Goal: Communication & Community: Connect with others

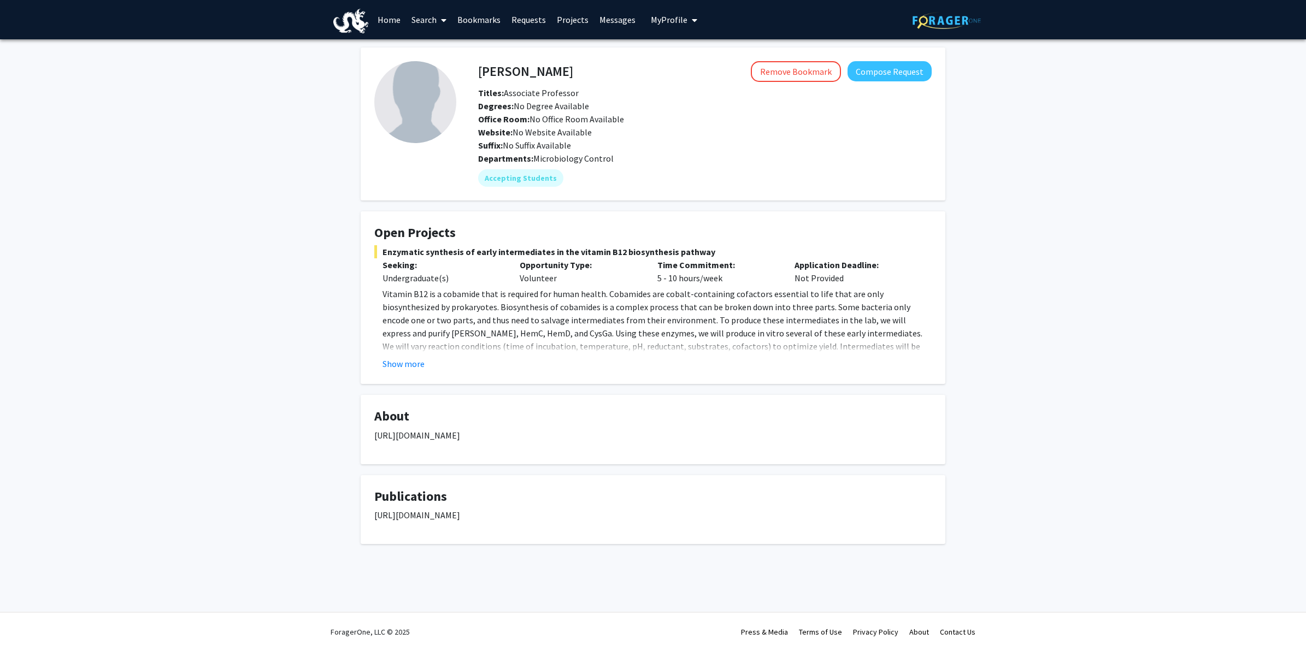
click at [607, 25] on link "Messages" at bounding box center [617, 20] width 47 height 38
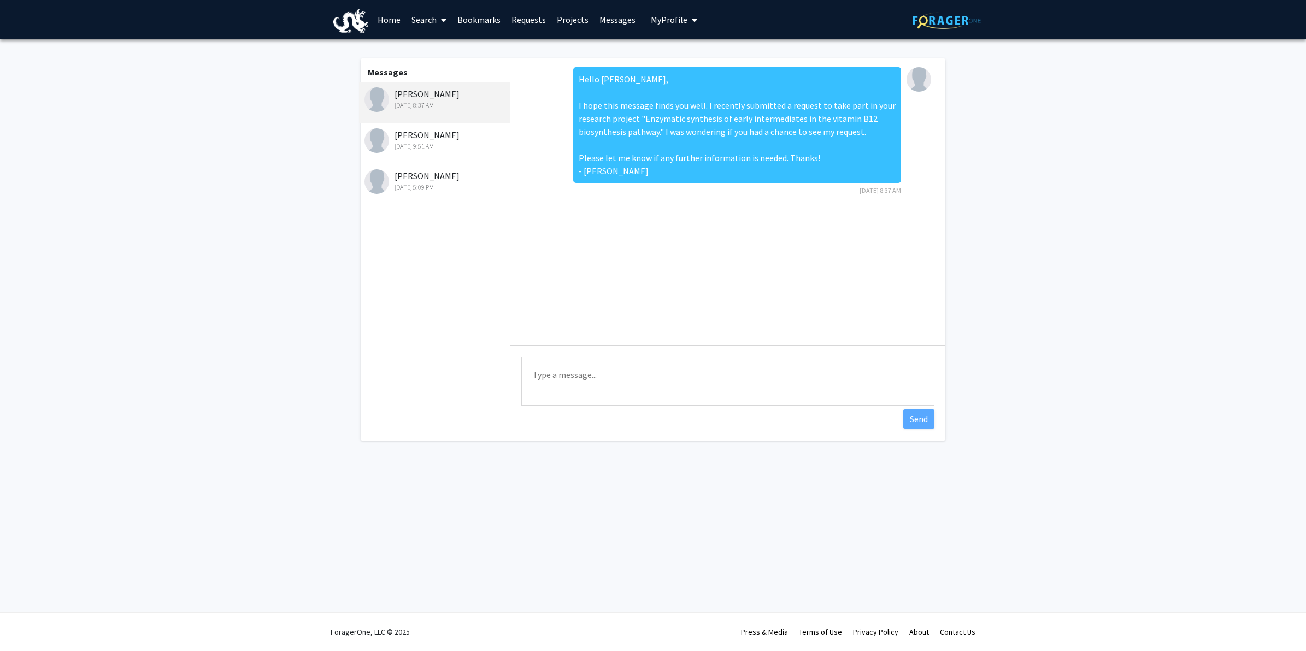
click at [454, 133] on div "[PERSON_NAME] [DATE] 9:51 AM" at bounding box center [435, 139] width 143 height 23
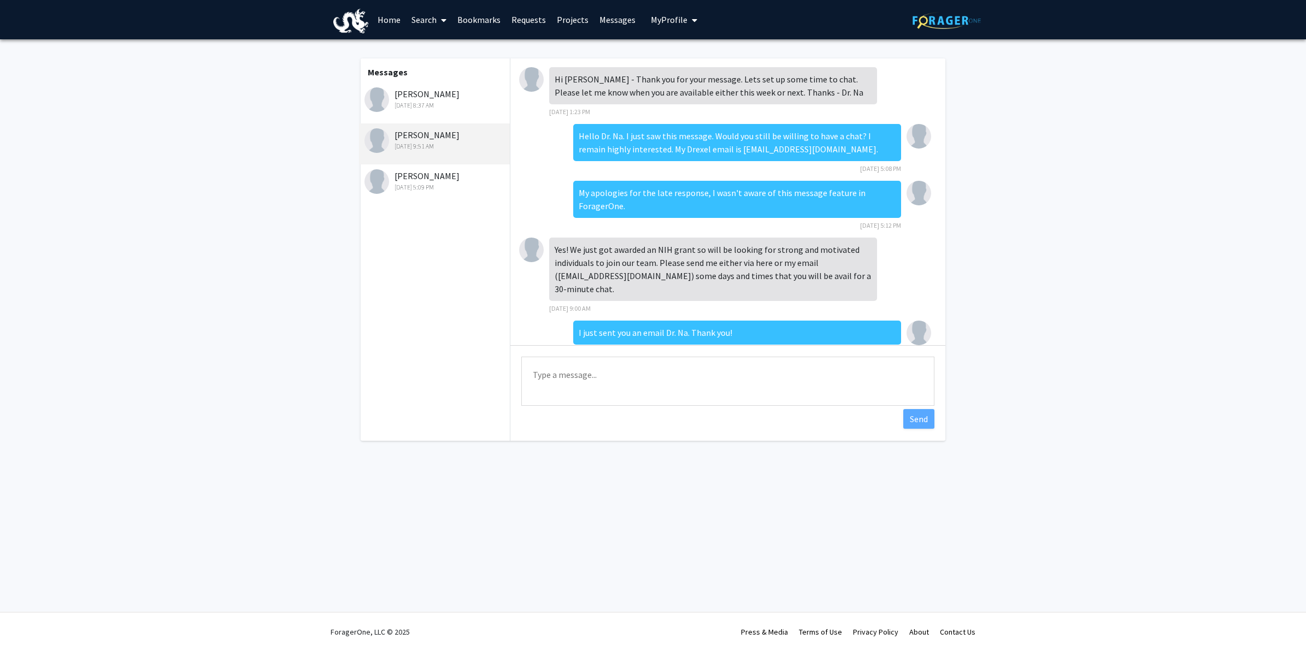
scroll to position [14, 0]
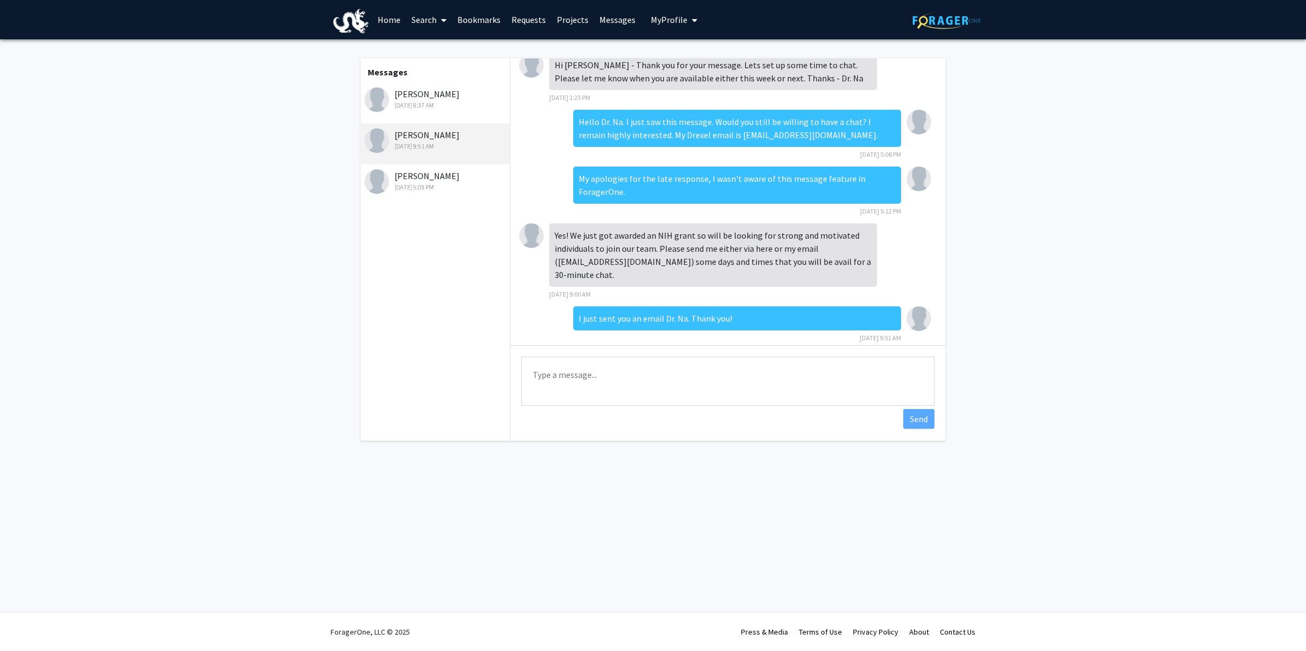
drag, startPoint x: 374, startPoint y: 7, endPoint x: 380, endPoint y: 12, distance: 7.8
click at [372, 7] on link "Home" at bounding box center [389, 20] width 34 height 38
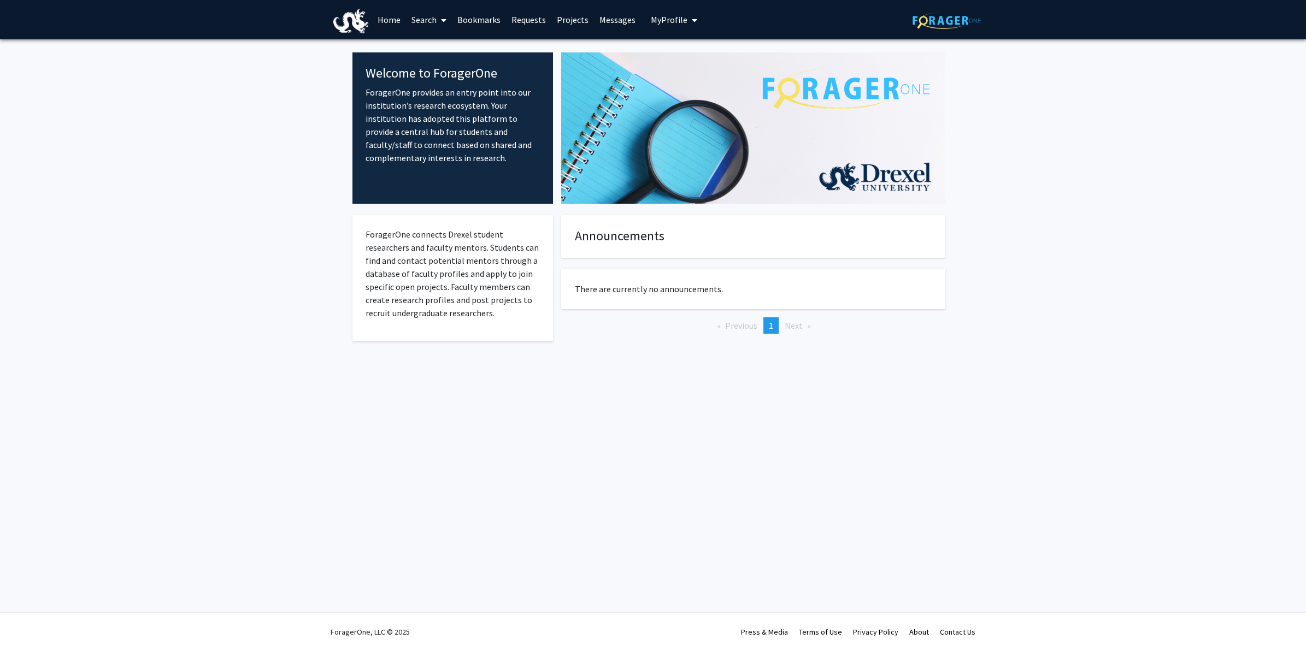
click at [616, 20] on link "Messages" at bounding box center [617, 20] width 47 height 38
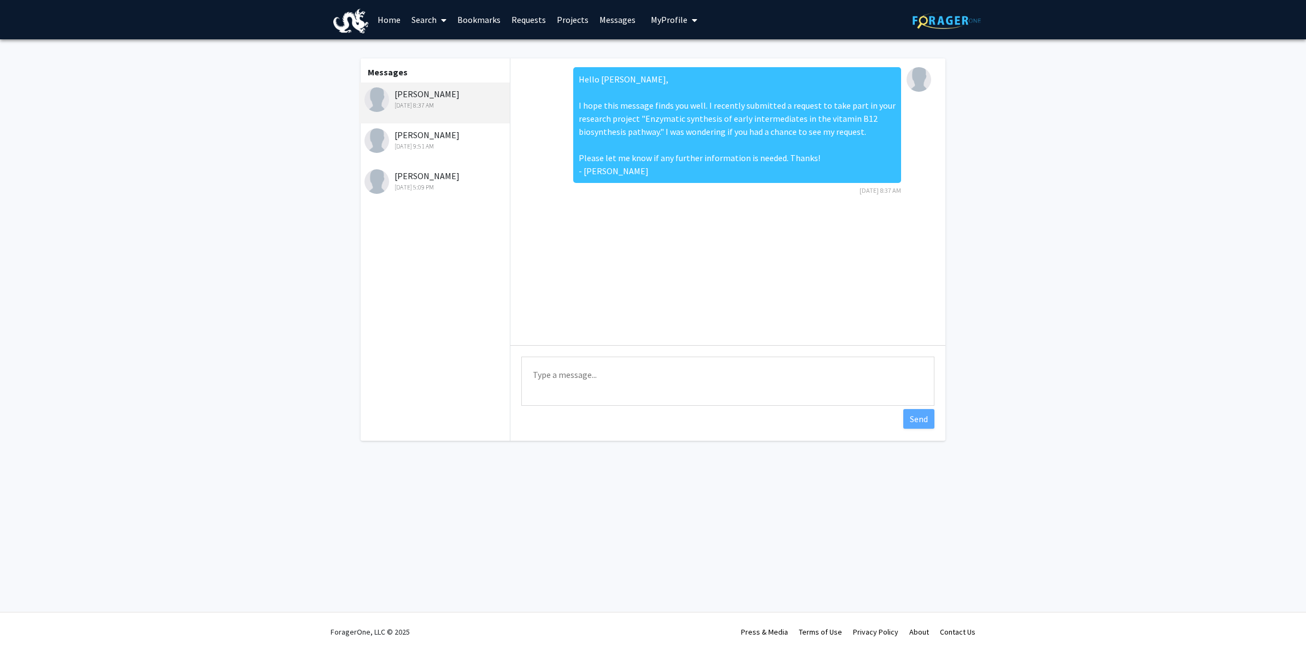
click at [525, 21] on link "Requests" at bounding box center [528, 20] width 45 height 38
